Goal: Transaction & Acquisition: Purchase product/service

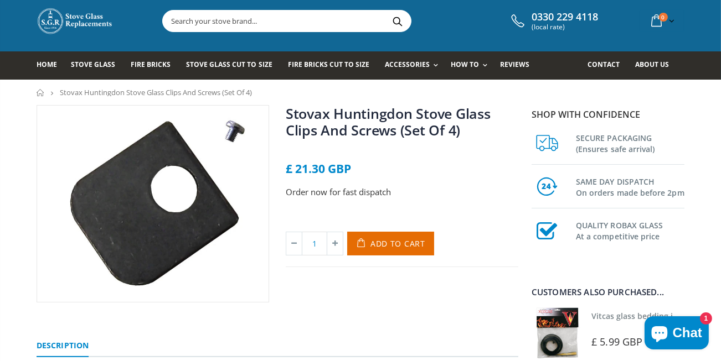
scroll to position [22, 0]
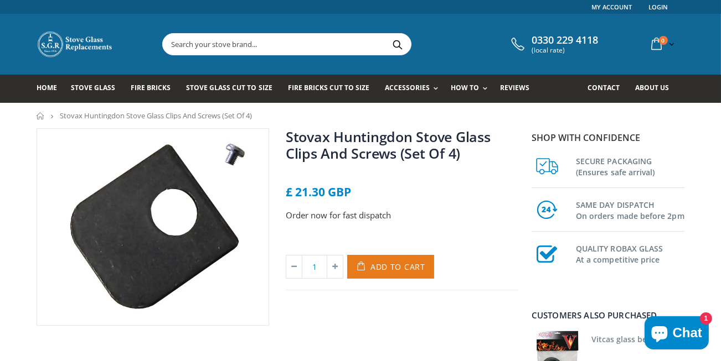
click at [366, 267] on icon "submit" at bounding box center [363, 267] width 18 height 24
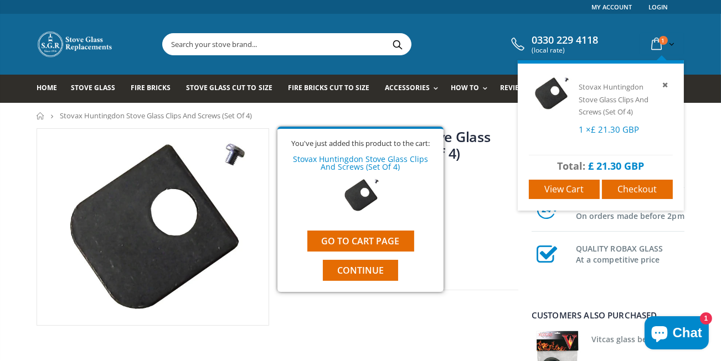
click at [658, 46] on icon at bounding box center [656, 44] width 19 height 20
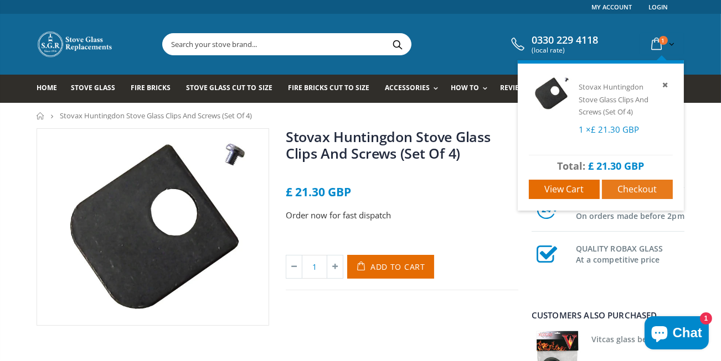
click at [647, 185] on span "Checkout" at bounding box center [637, 189] width 39 height 12
